Goal: Check status: Check status

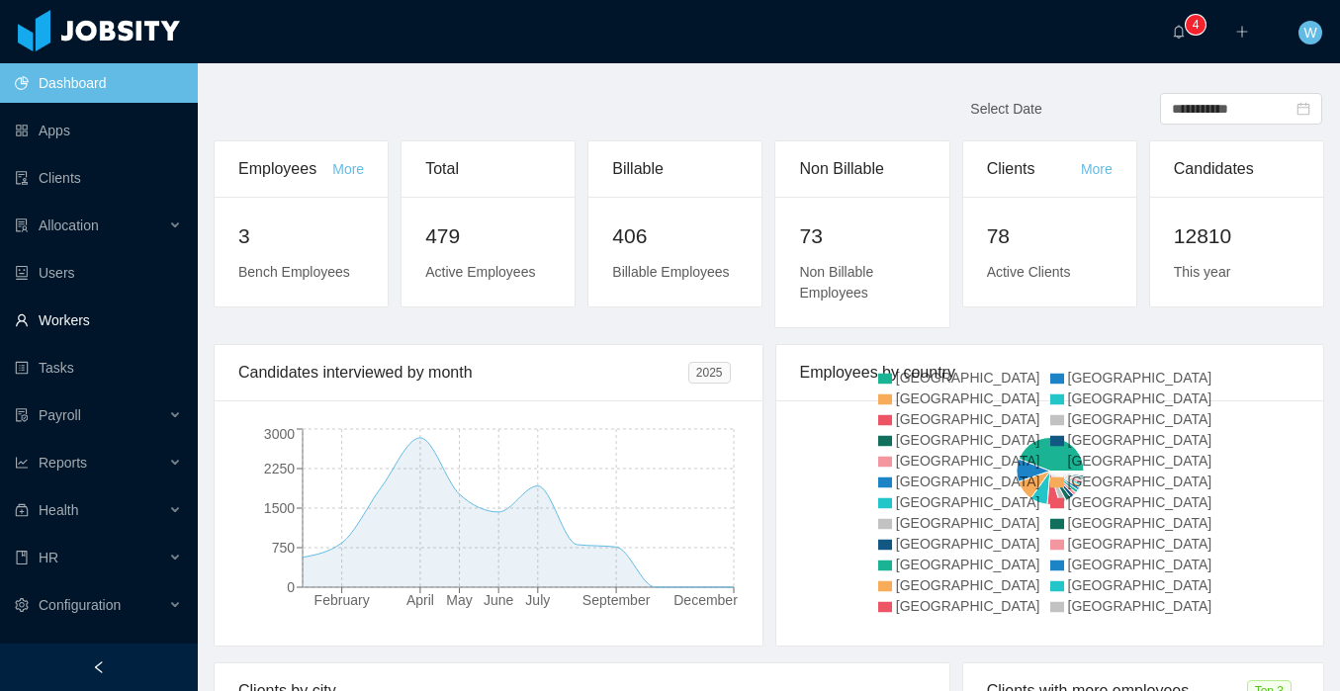
click at [127, 322] on link "Workers" at bounding box center [98, 321] width 167 height 40
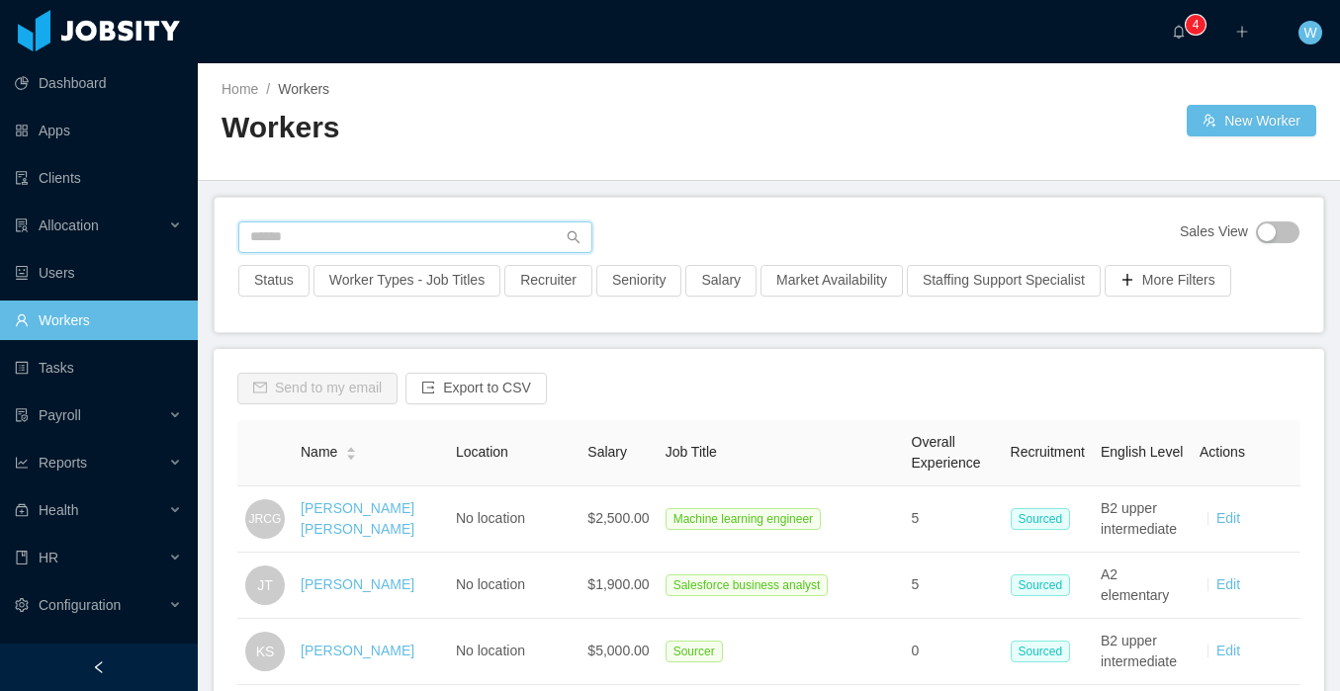
click at [384, 239] on input "text" at bounding box center [415, 237] width 354 height 32
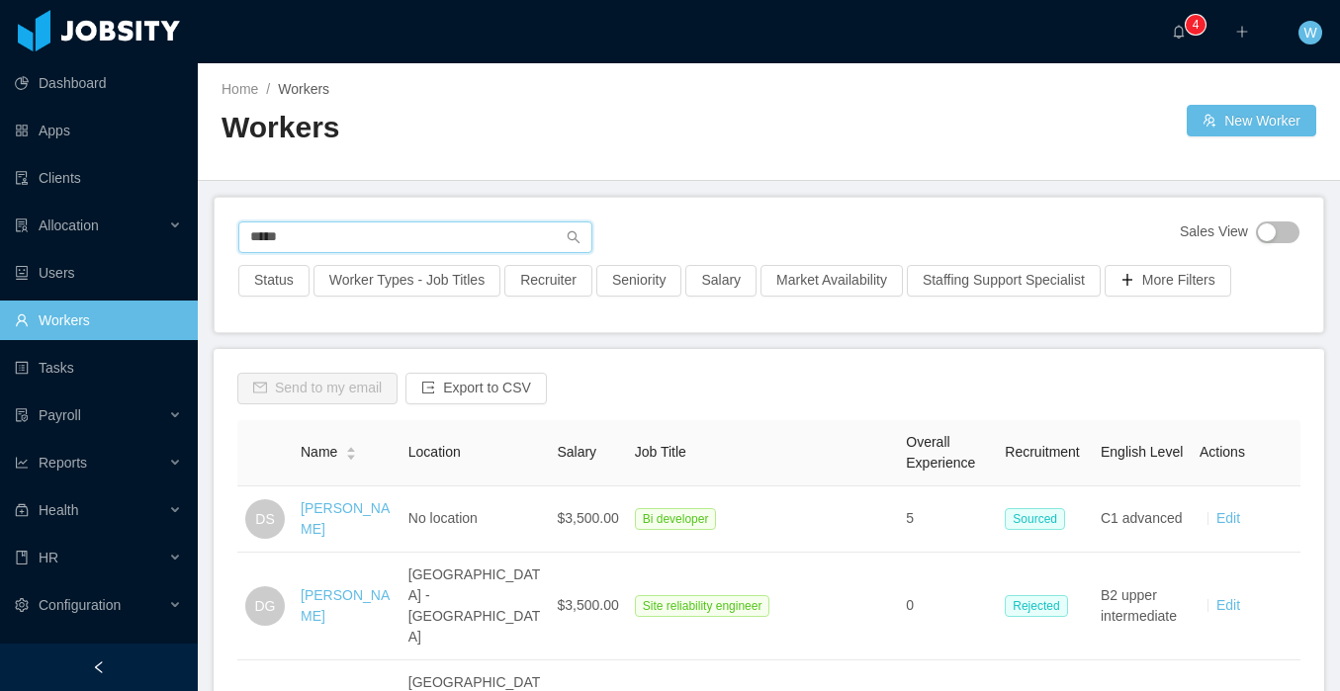
type input "*****"
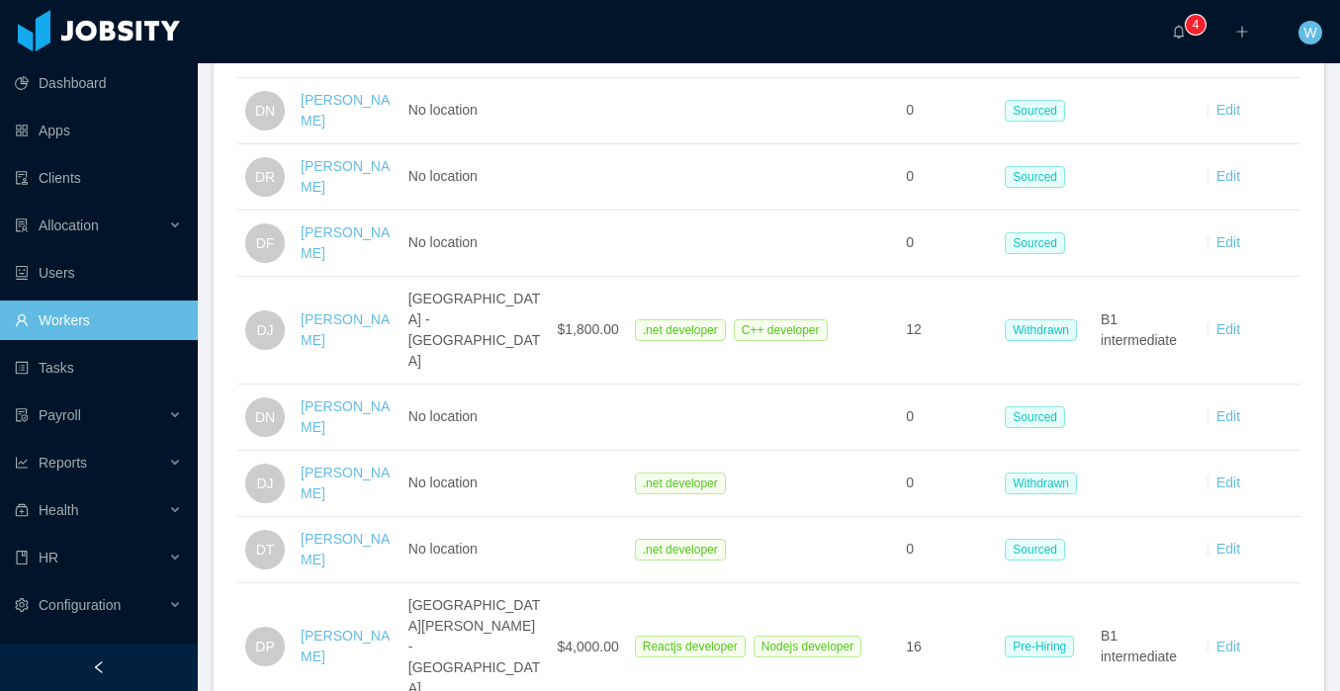
scroll to position [3313, 0]
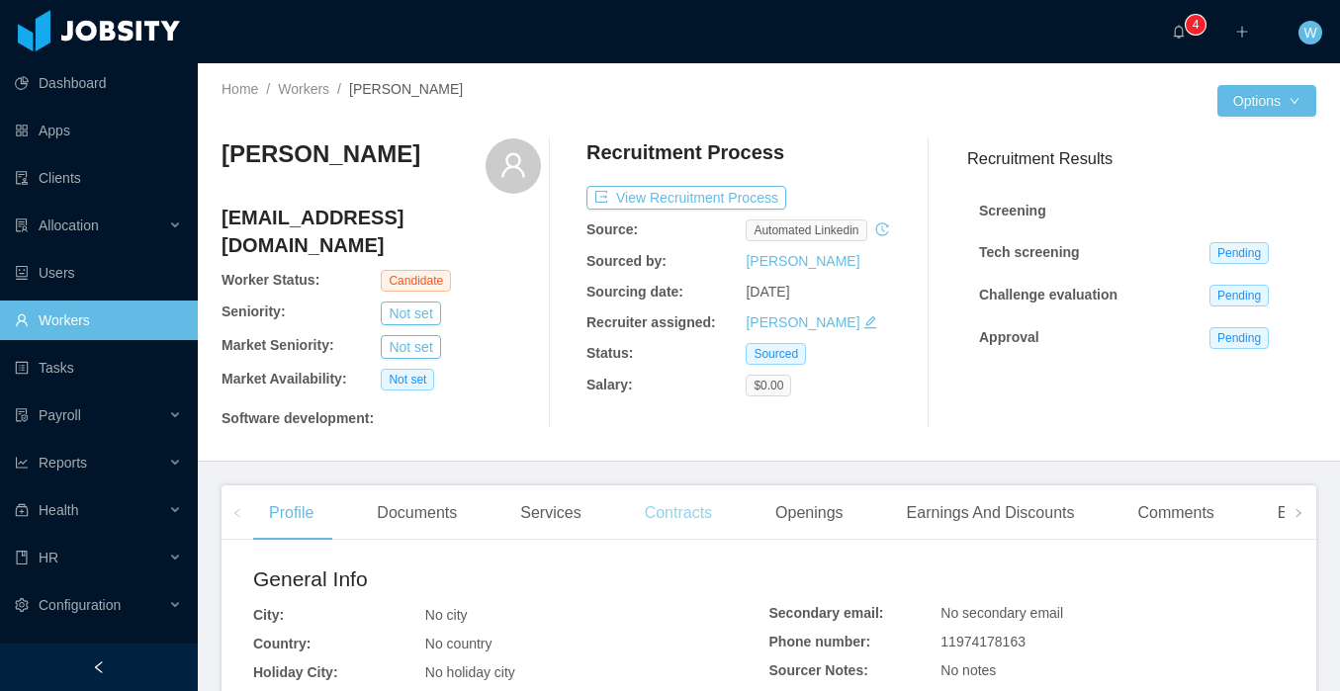
click at [641, 521] on div "Contracts" at bounding box center [678, 512] width 99 height 55
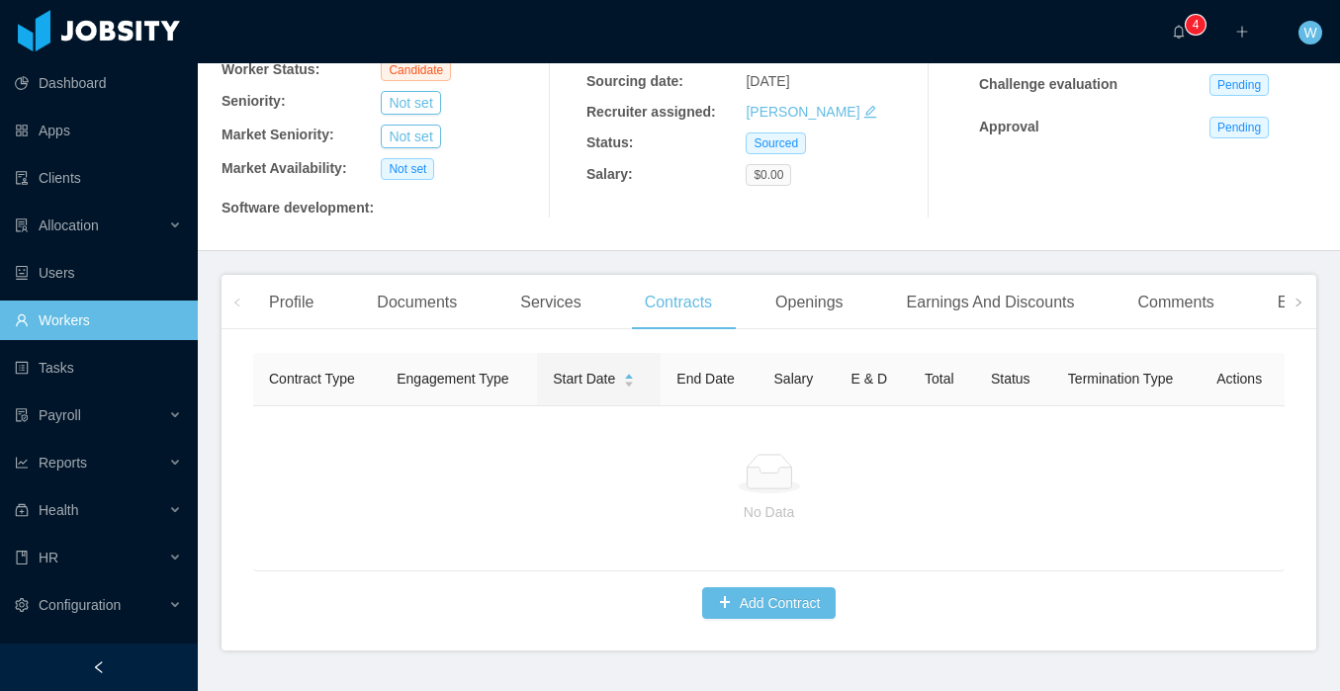
click at [522, 314] on div "Services" at bounding box center [550, 302] width 92 height 55
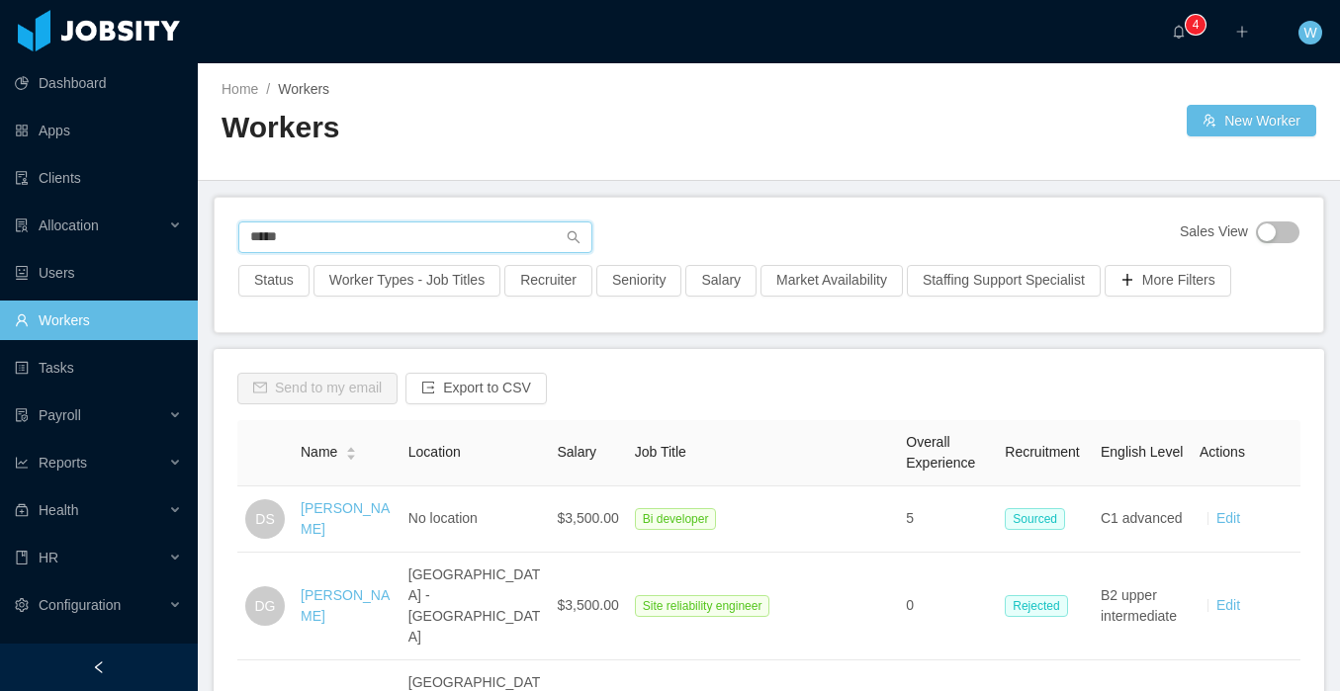
click at [500, 248] on input "*****" at bounding box center [415, 237] width 354 height 32
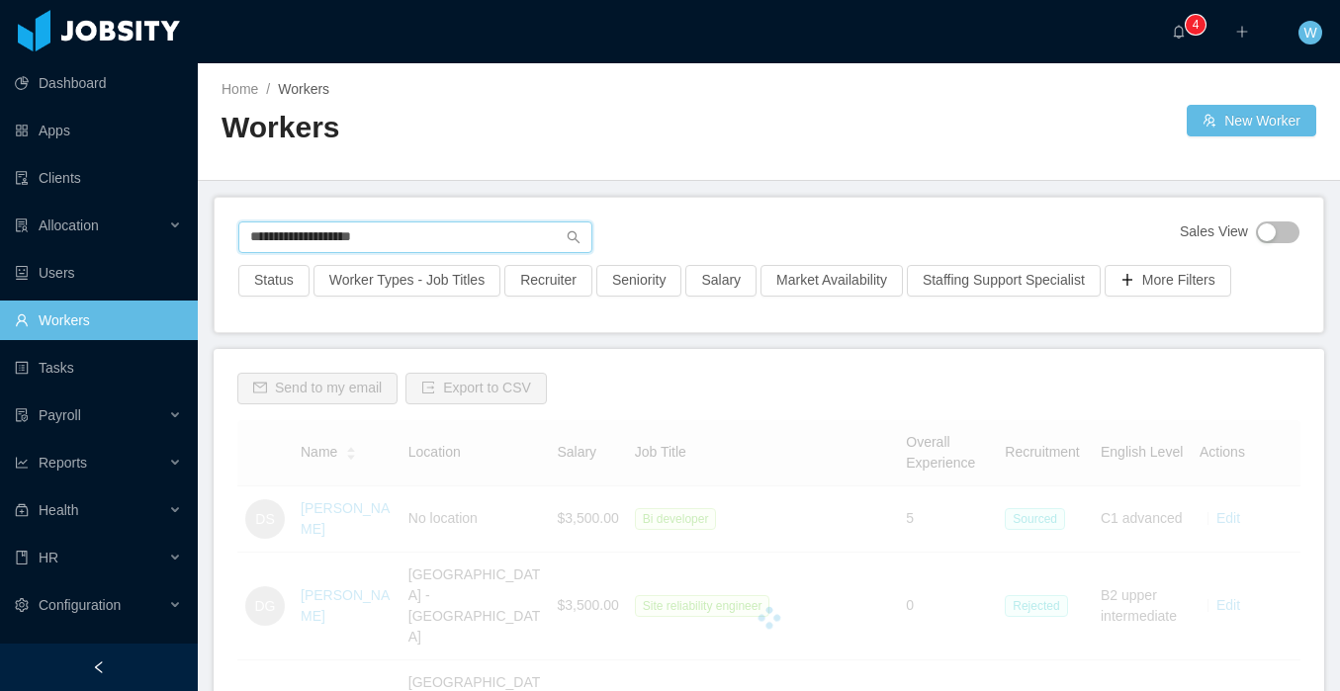
type input "**********"
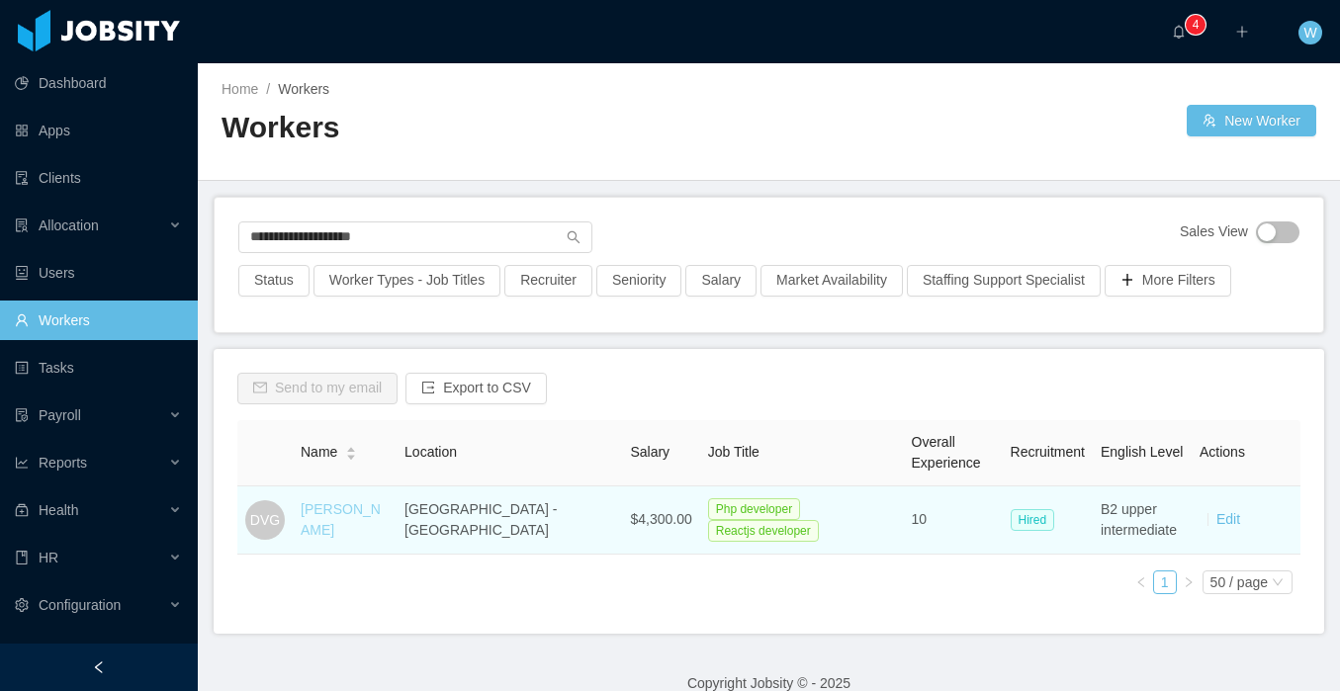
click at [381, 519] on link "[PERSON_NAME]" at bounding box center [341, 519] width 80 height 37
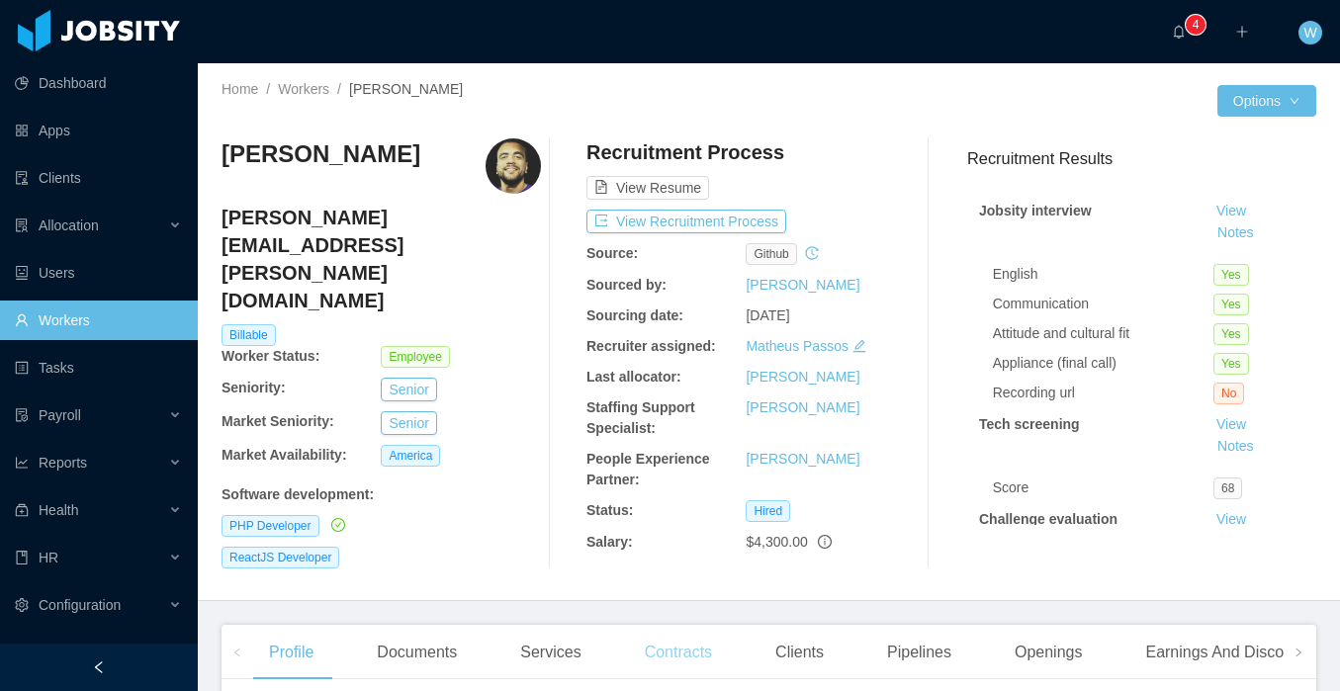
click at [683, 631] on div "Contracts" at bounding box center [678, 652] width 99 height 55
click at [683, 628] on div "Contracts" at bounding box center [678, 652] width 99 height 55
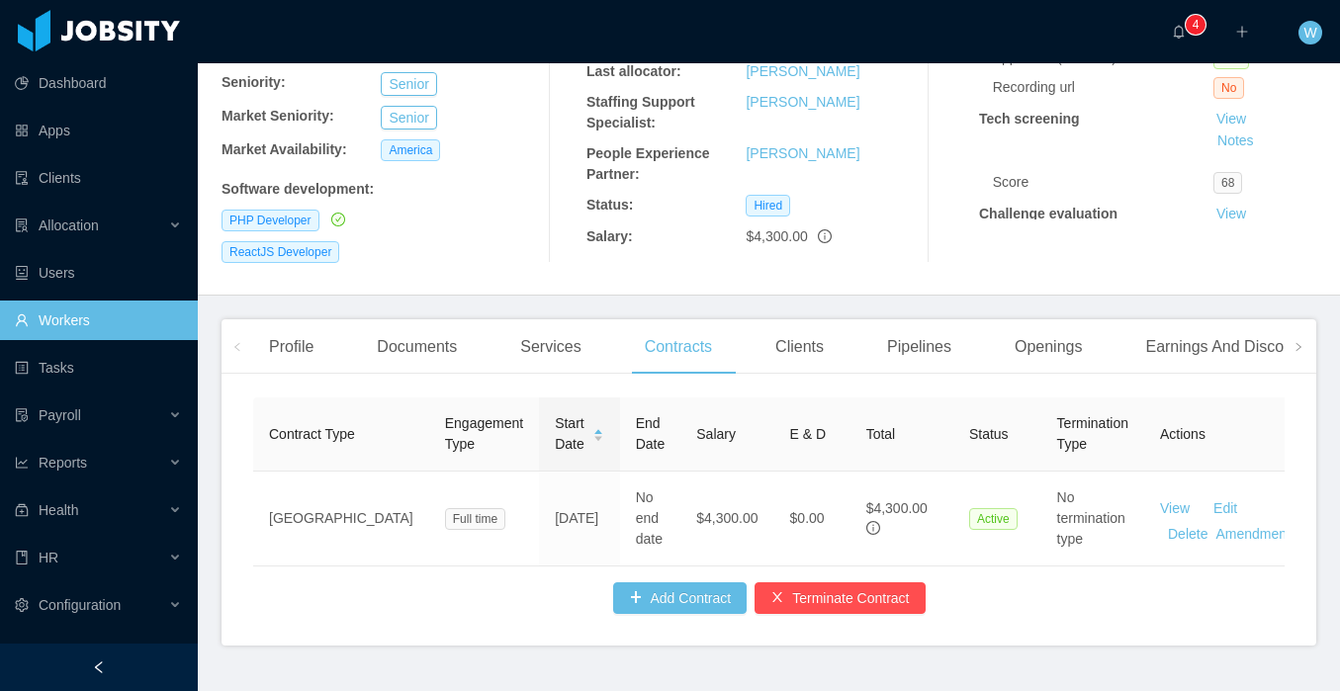
scroll to position [307, 0]
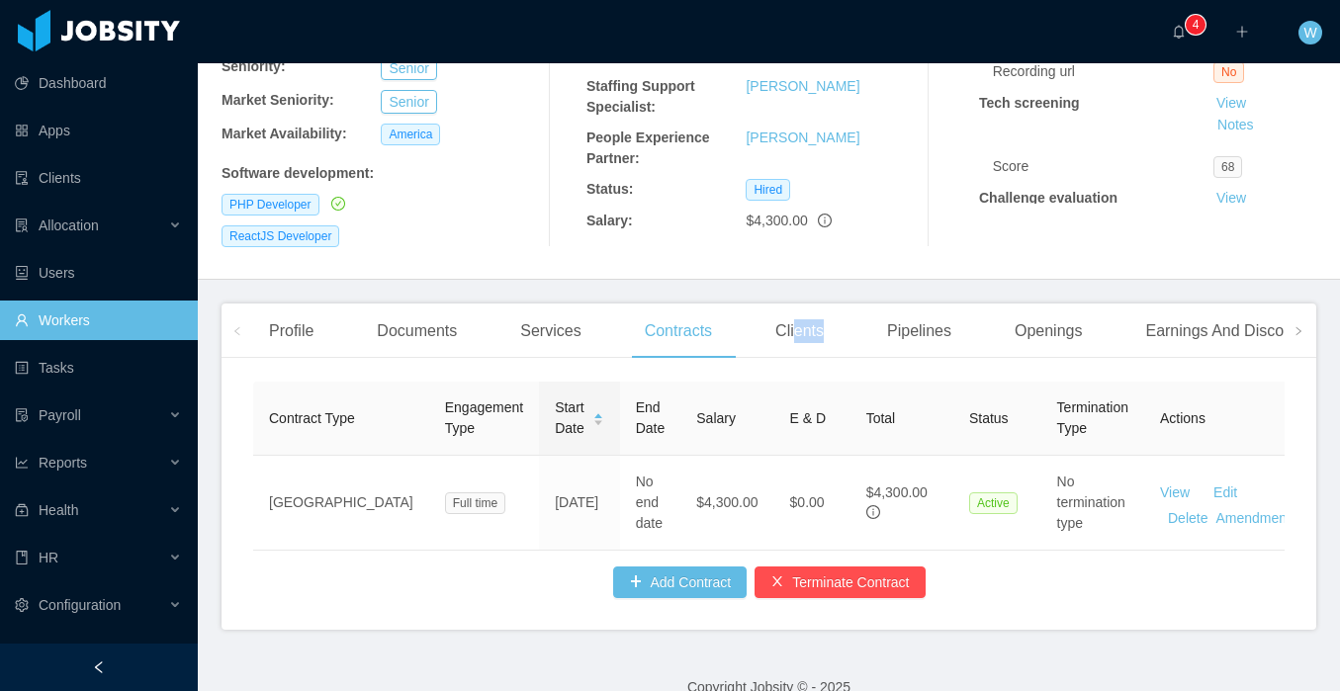
click at [804, 328] on div "Clients" at bounding box center [799, 330] width 80 height 55
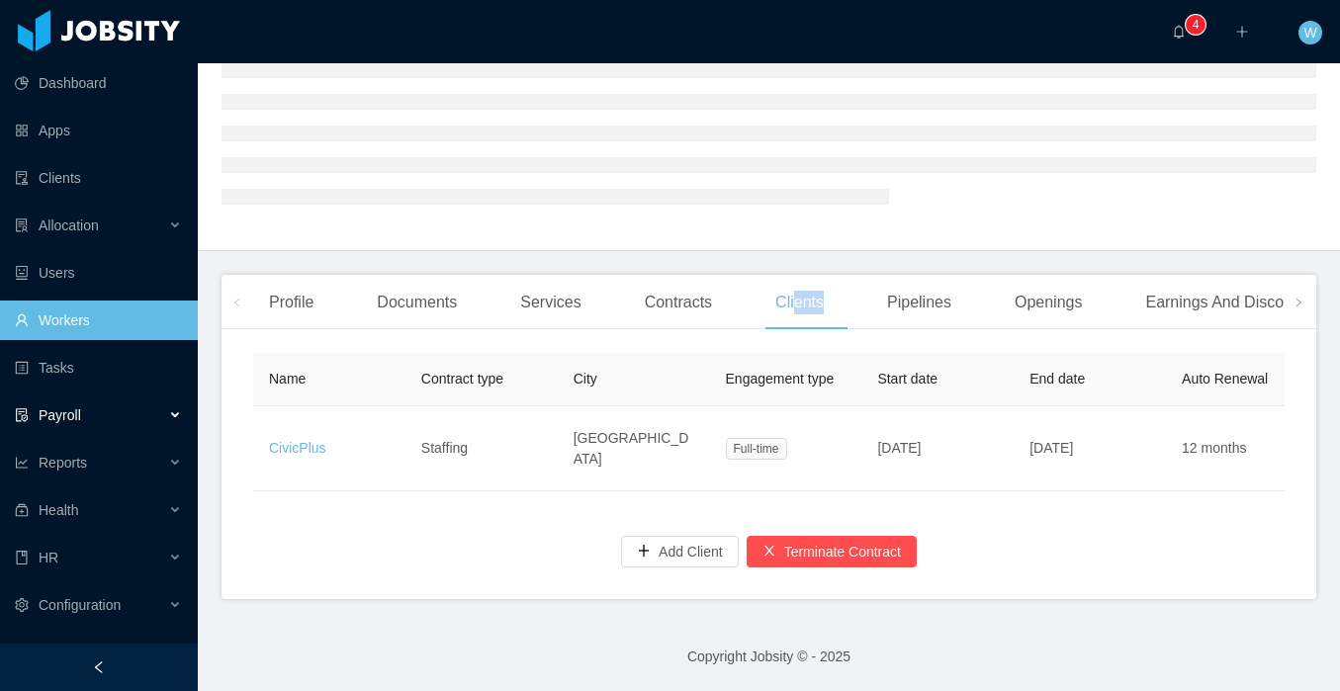
scroll to position [268, 0]
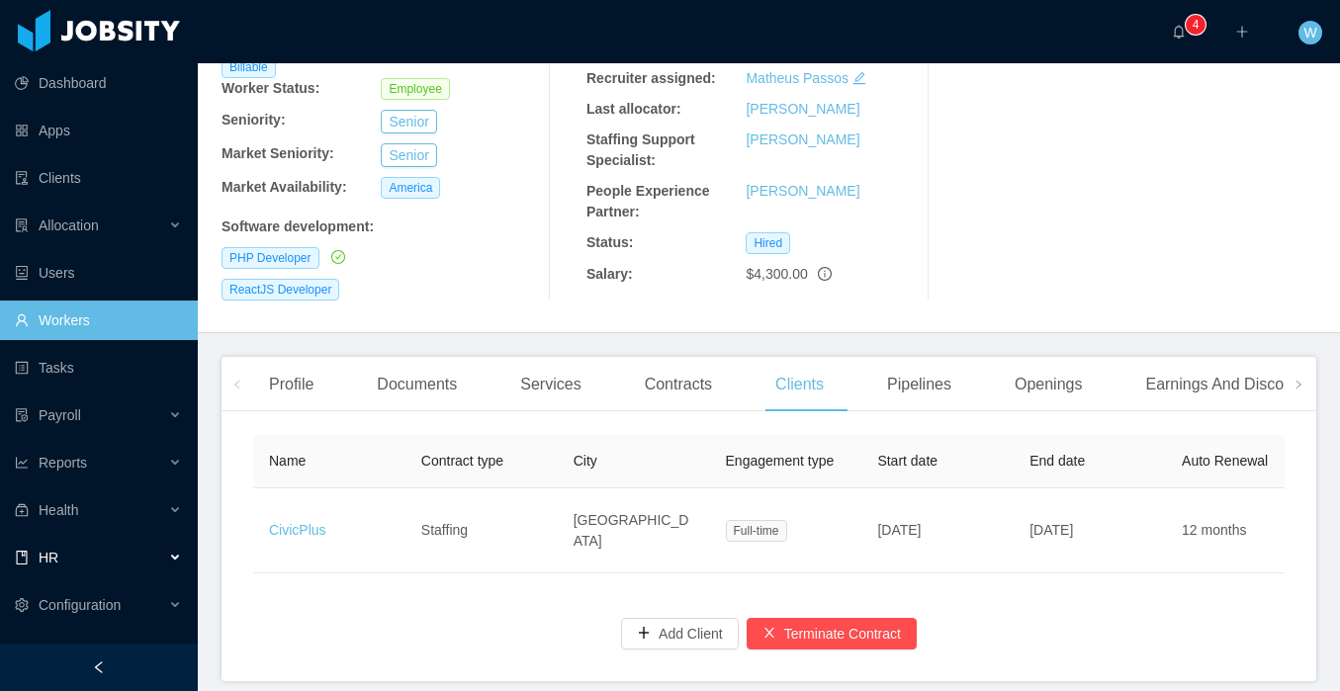
click at [115, 552] on div "HR" at bounding box center [99, 558] width 198 height 40
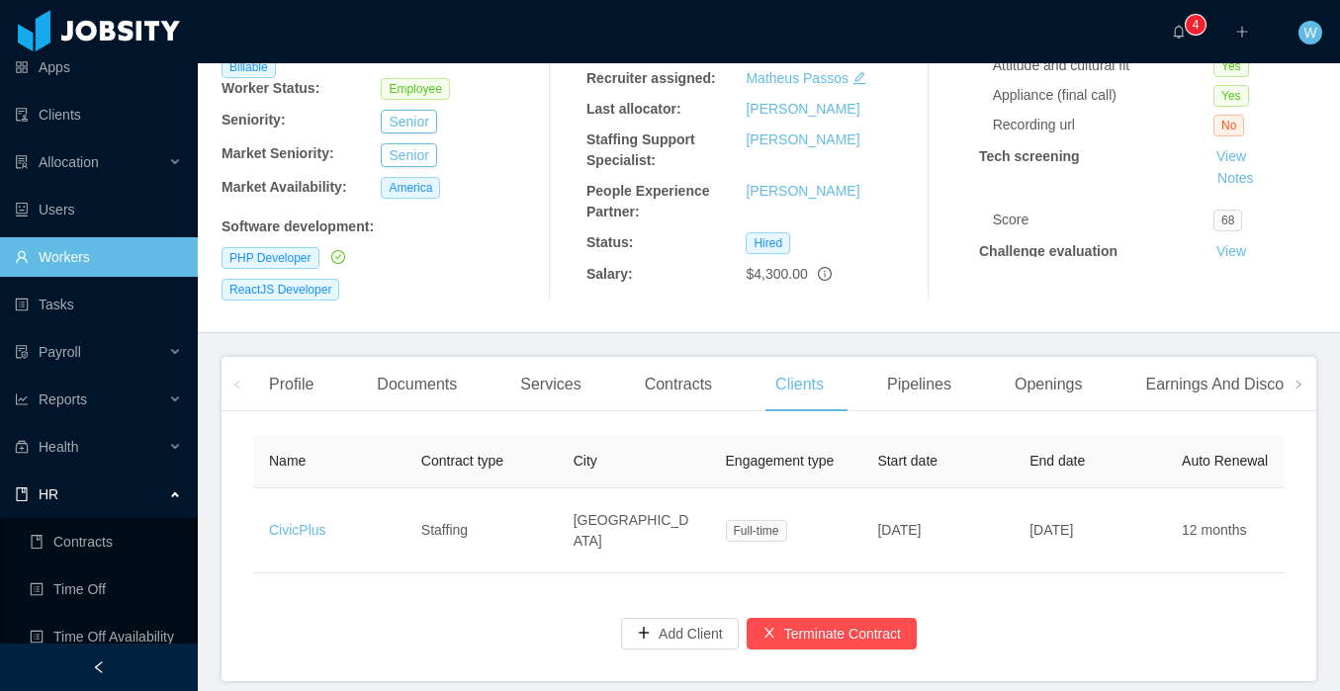
scroll to position [126, 0]
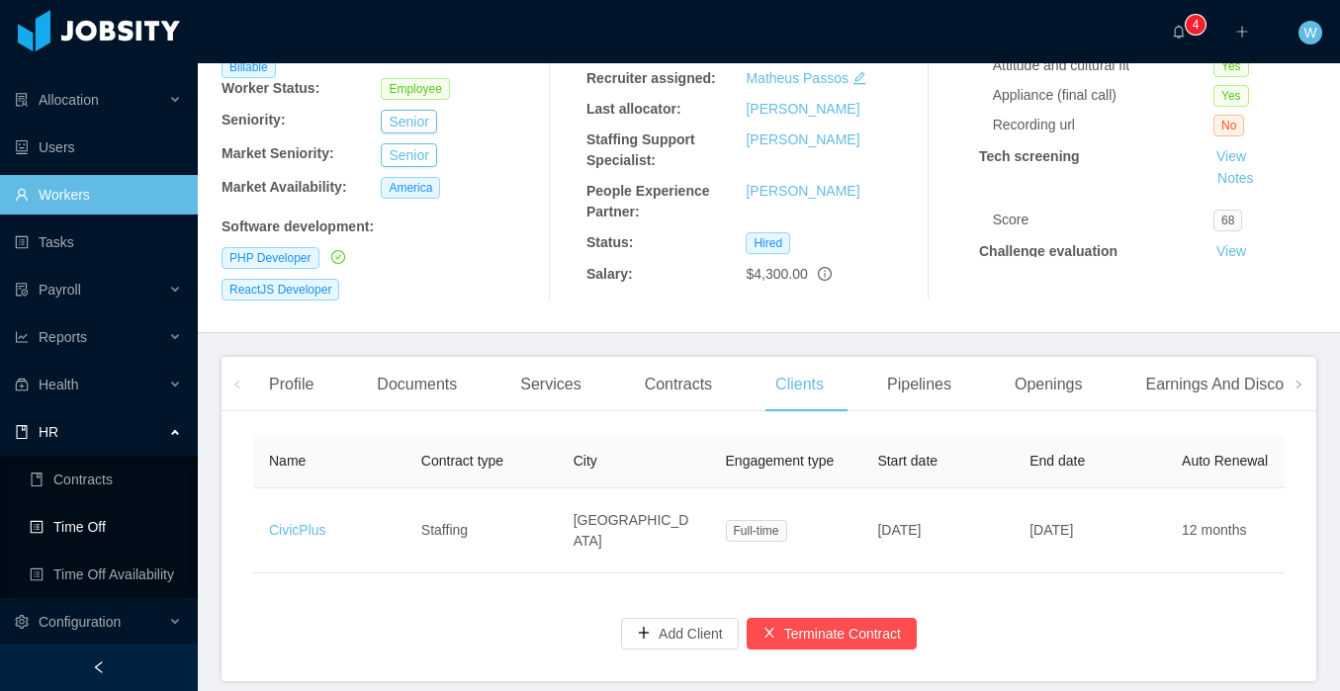
click at [113, 526] on link "Time Off" at bounding box center [106, 527] width 152 height 40
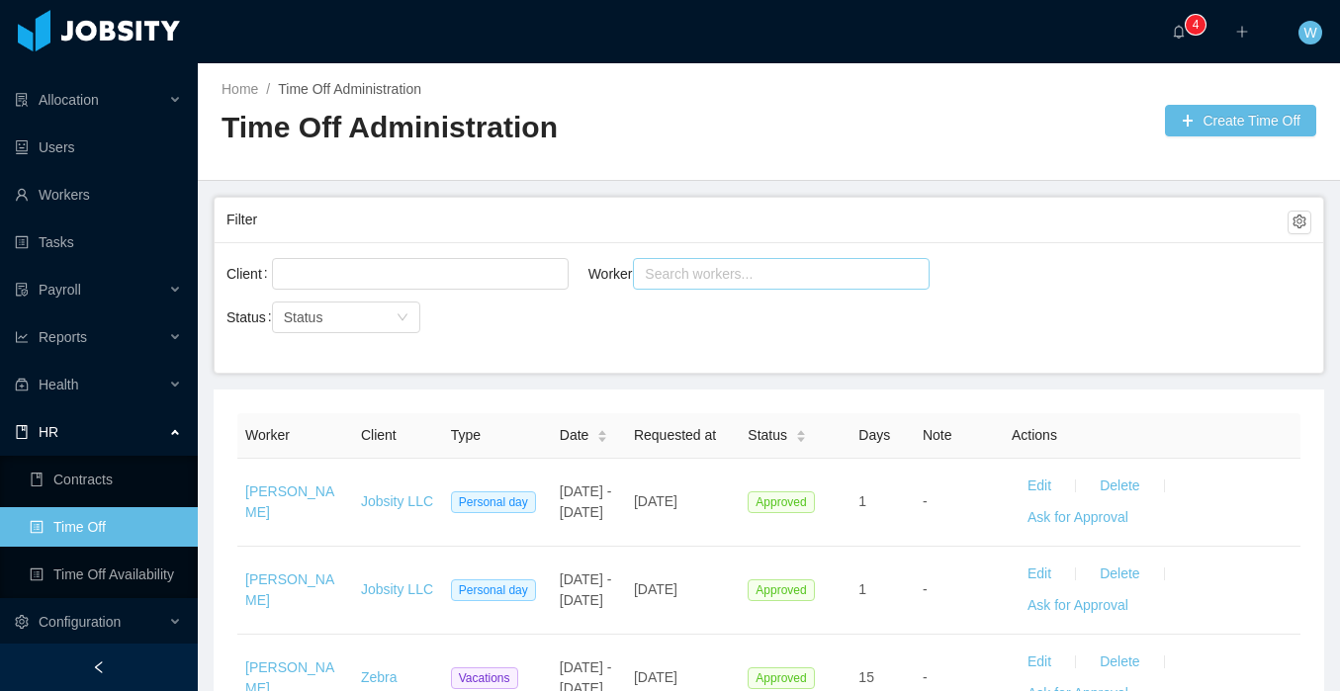
click at [767, 275] on div "Search workers..." at bounding box center [772, 274] width 255 height 20
type input "*"
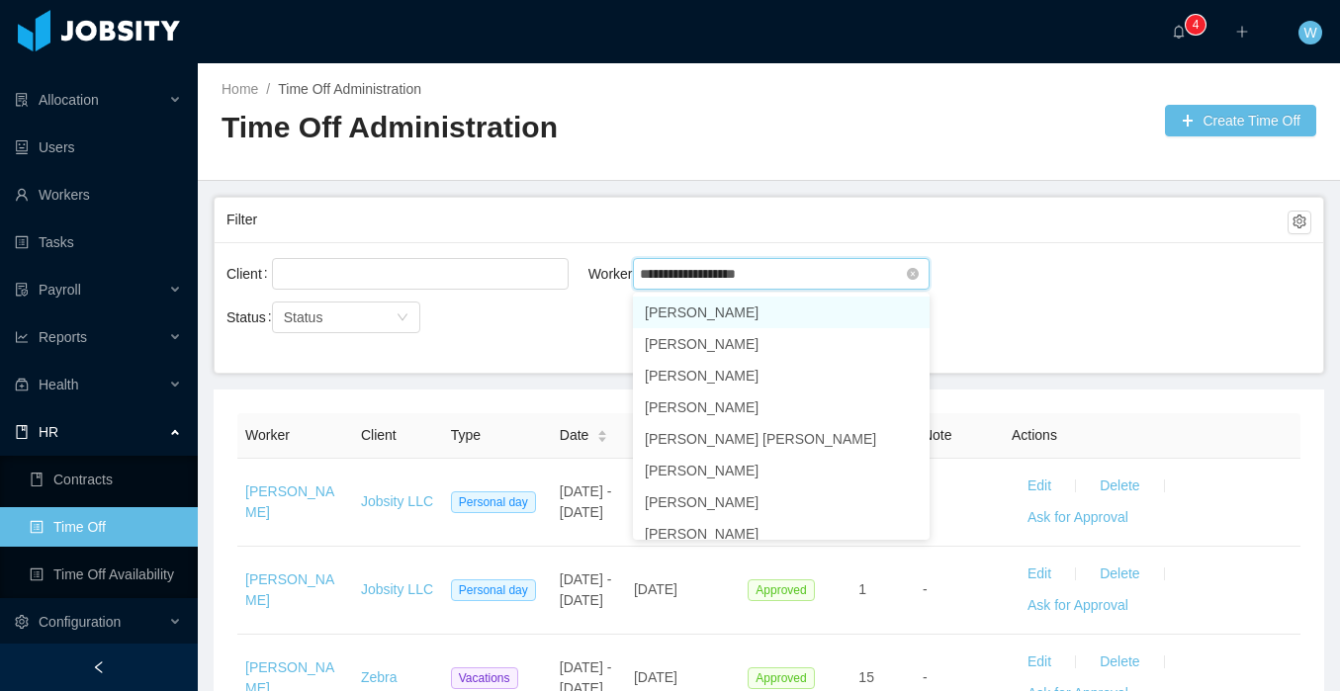
type input "**********"
click at [787, 302] on li "[PERSON_NAME]" at bounding box center [781, 313] width 297 height 32
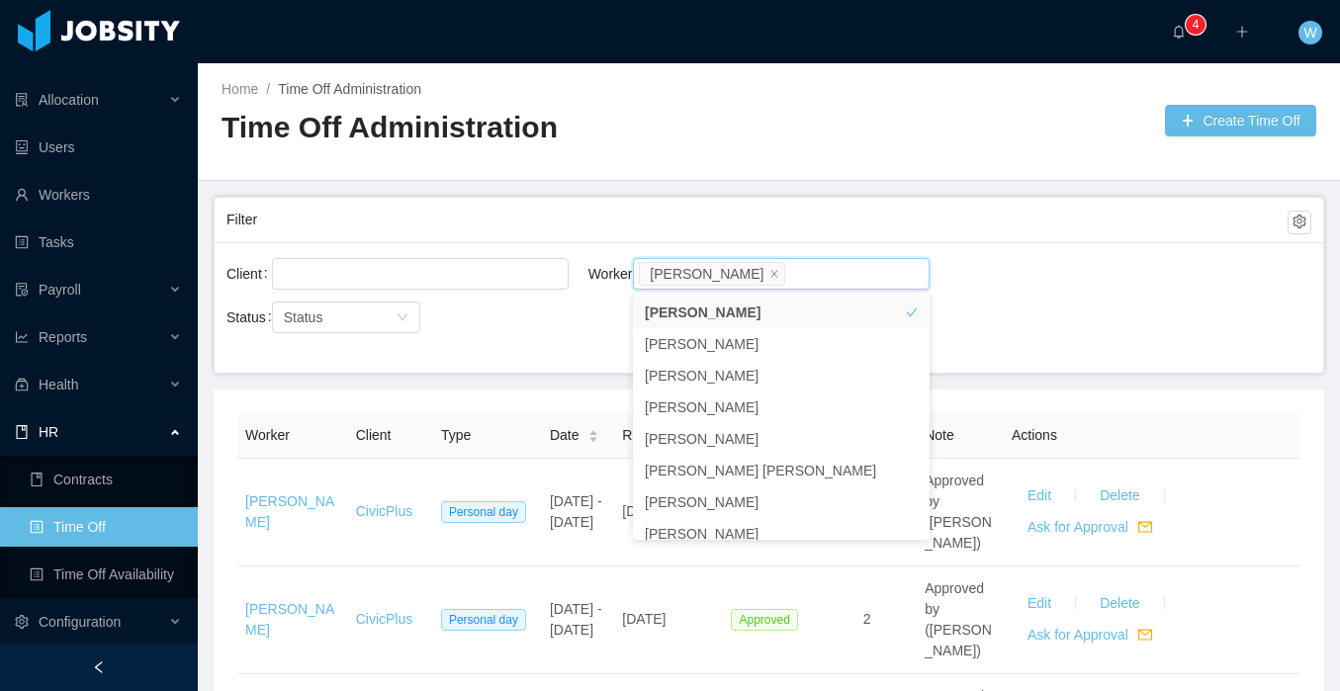
click at [1017, 288] on div "Client Worker Search workers... [PERSON_NAME]" at bounding box center [768, 285] width 1084 height 63
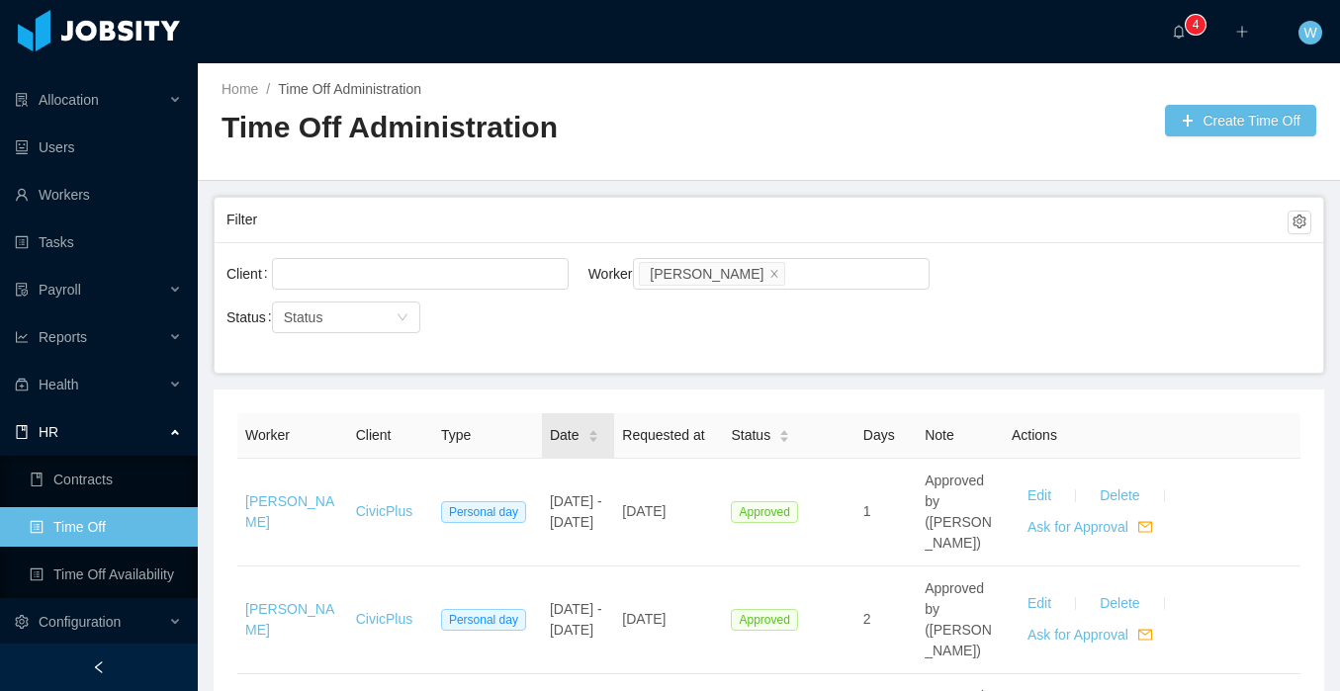
click at [599, 426] on div "Date" at bounding box center [574, 435] width 49 height 21
click at [599, 441] on div "Date" at bounding box center [574, 435] width 49 height 21
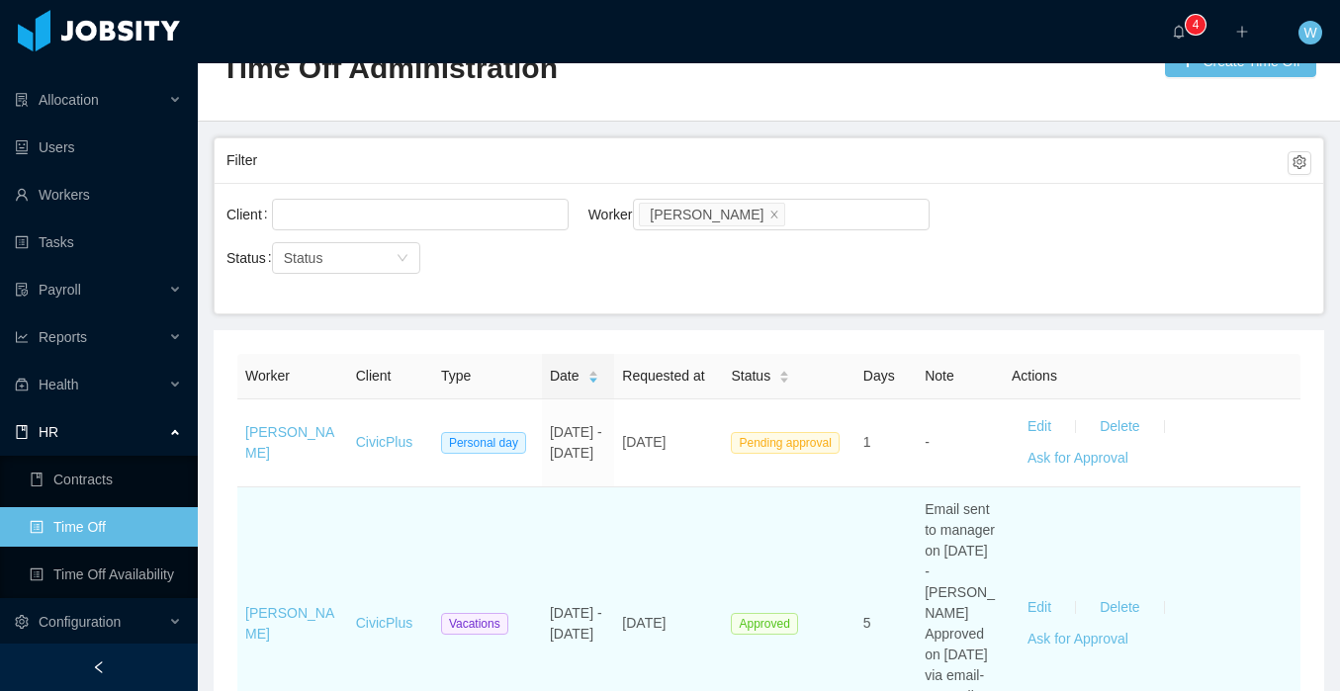
scroll to position [61, 0]
